Goal: Task Accomplishment & Management: Manage account settings

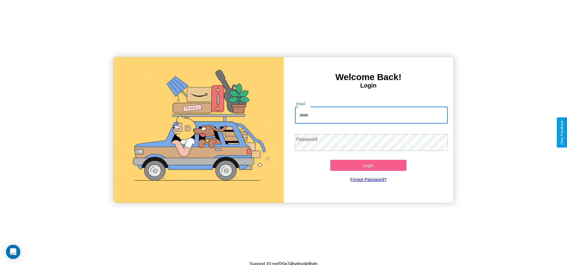
click at [371, 115] on input "Email" at bounding box center [371, 115] width 153 height 17
type input "**********"
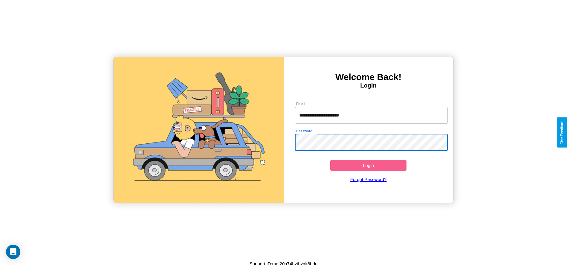
click at [368, 165] on button "Login" at bounding box center [368, 165] width 77 height 11
